Goal: Use online tool/utility

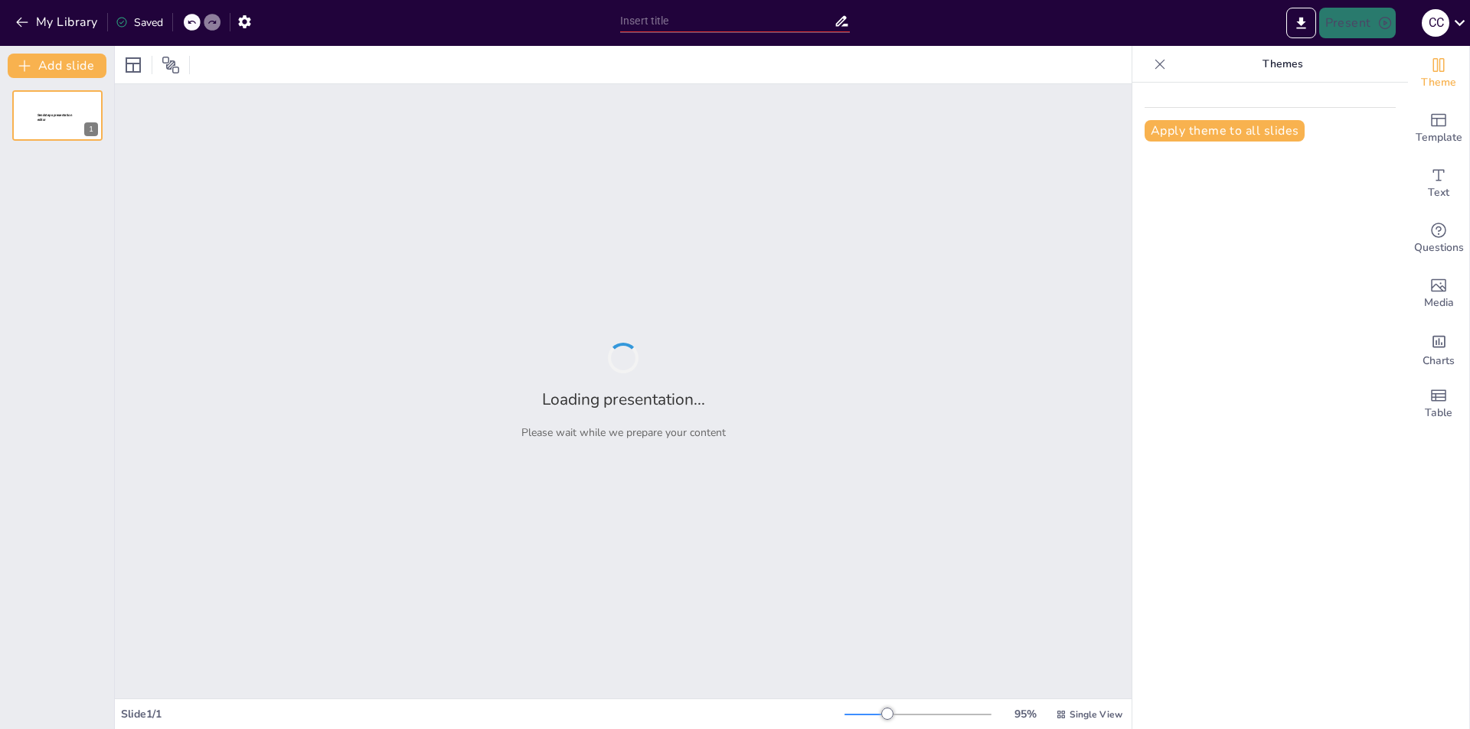
type input "Formación Ética en Medicina: Hacia un Médico Integral y Responsable"
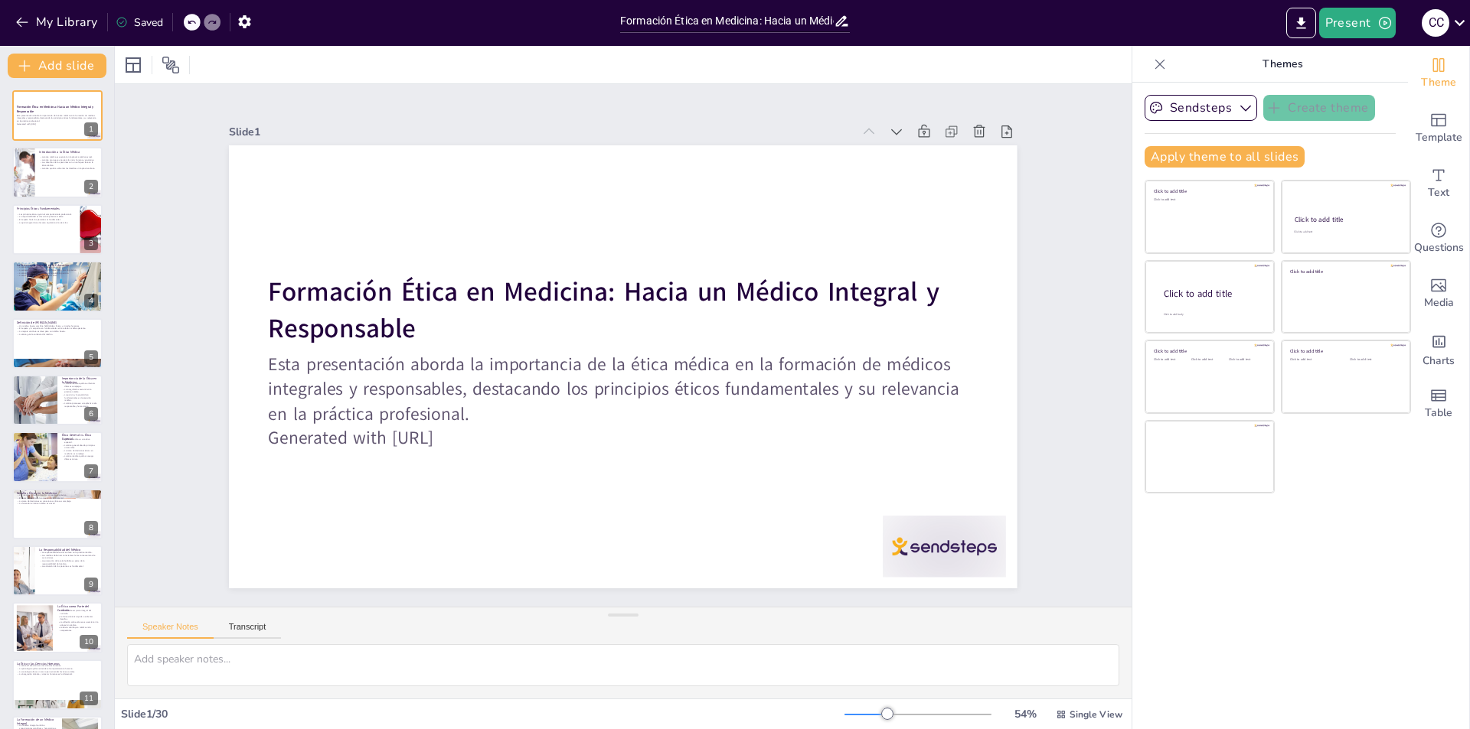
checkbox input "true"
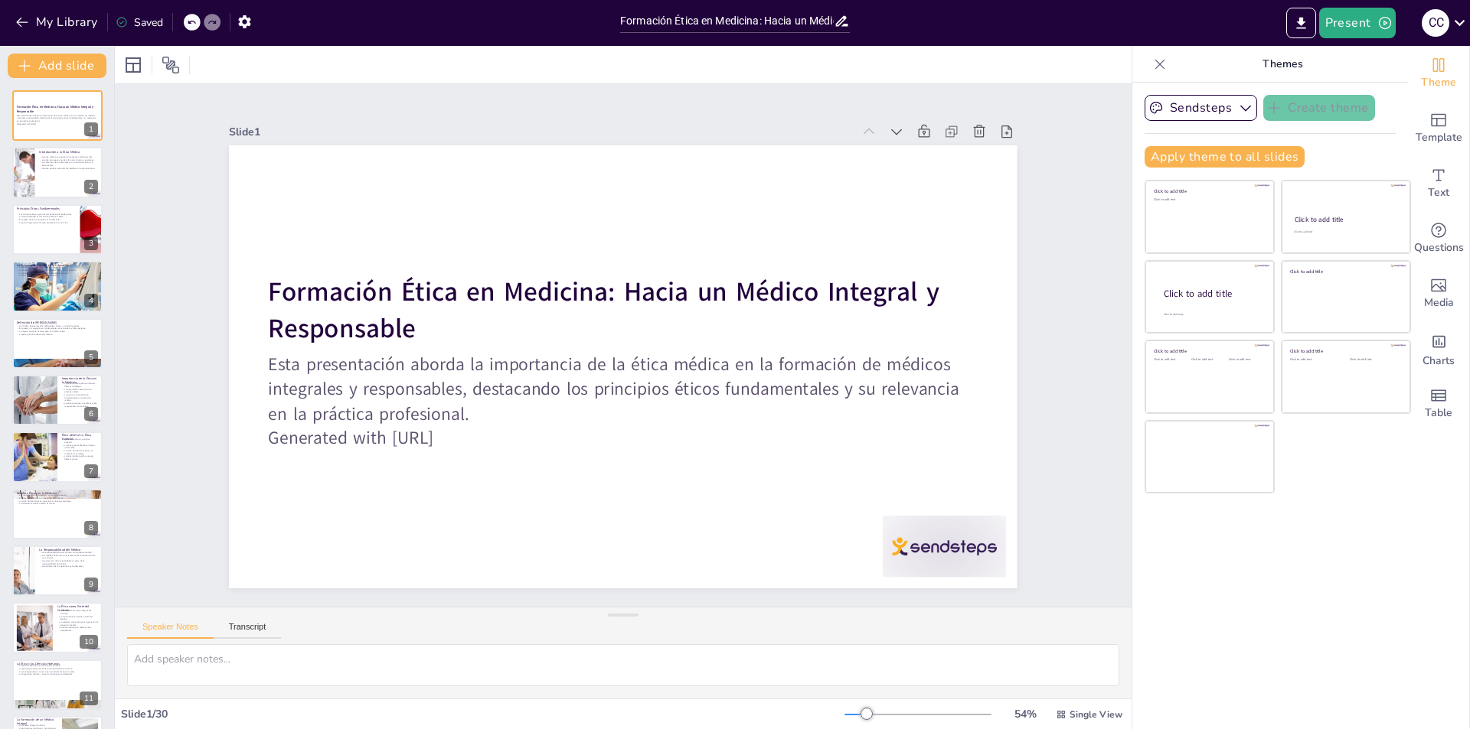
checkbox input "true"
